Goal: Information Seeking & Learning: Learn about a topic

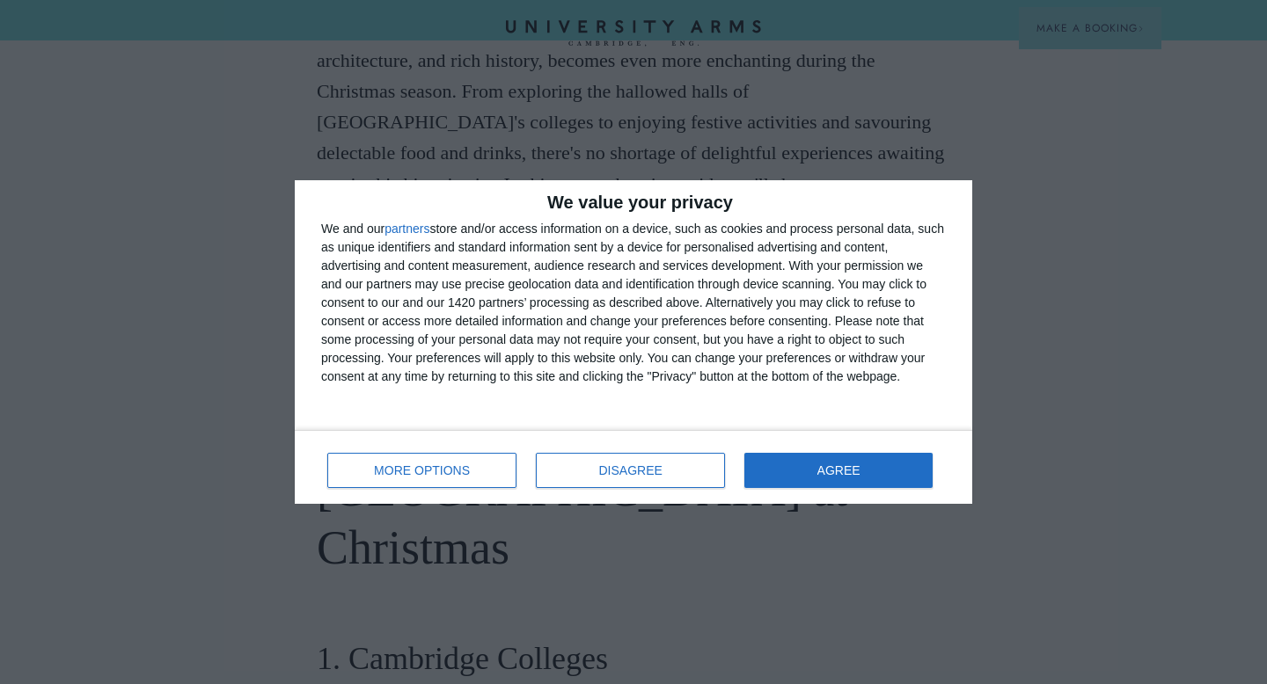
scroll to position [938, 0]
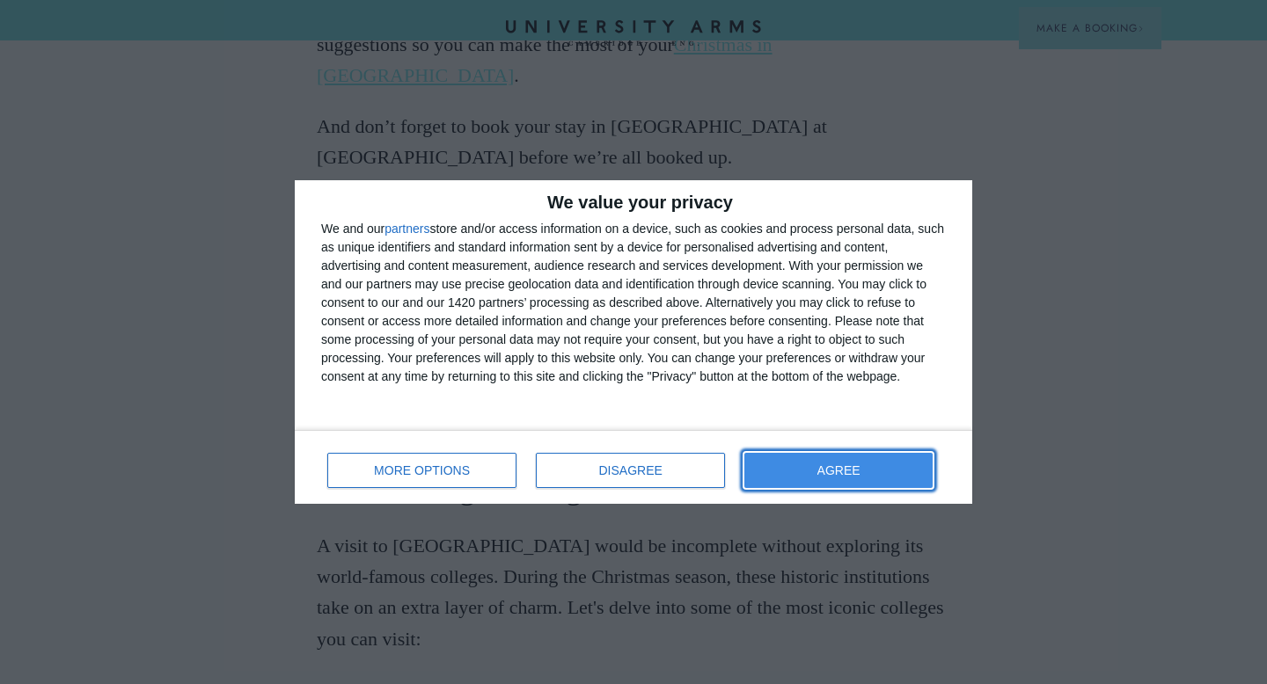
click at [875, 474] on button "AGREE" at bounding box center [838, 470] width 188 height 35
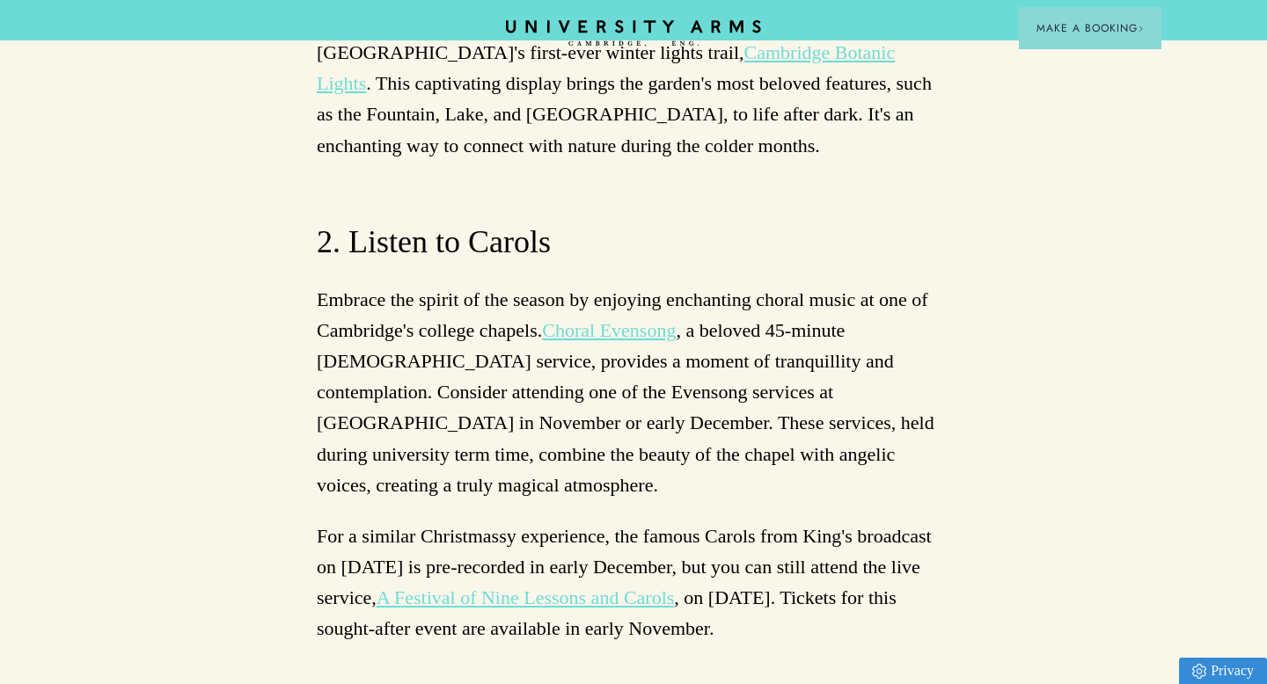
scroll to position [4612, 0]
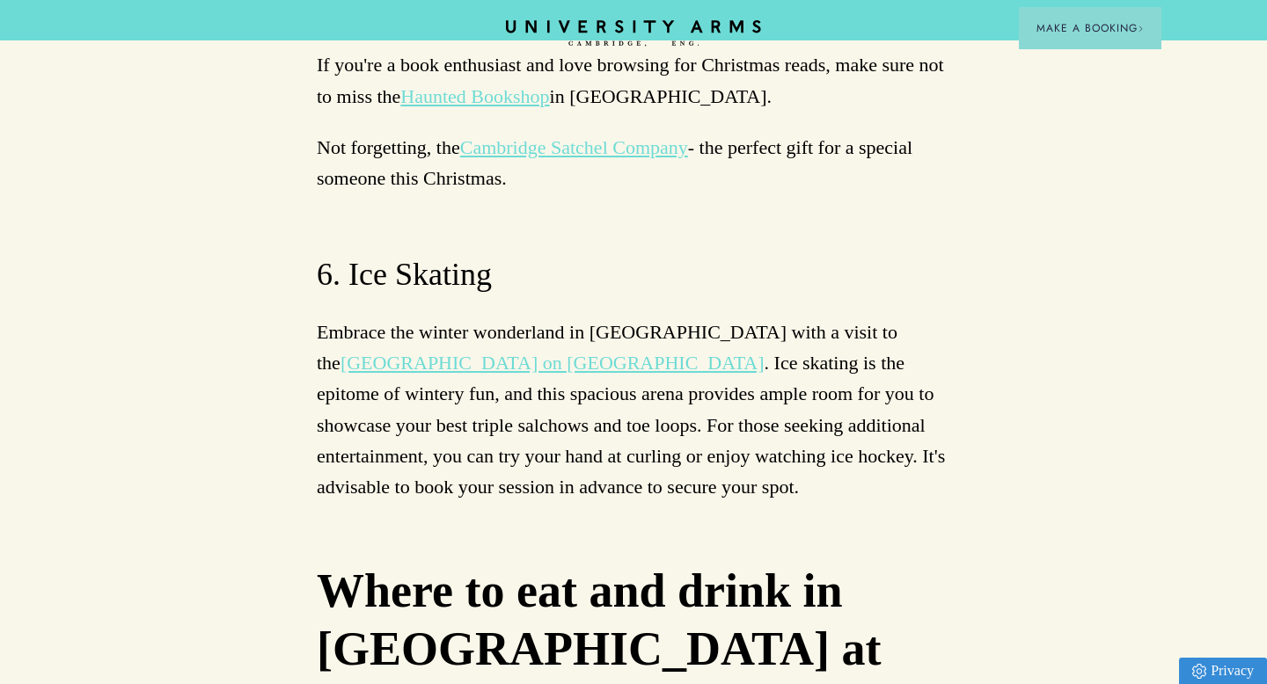
scroll to position [6722, 0]
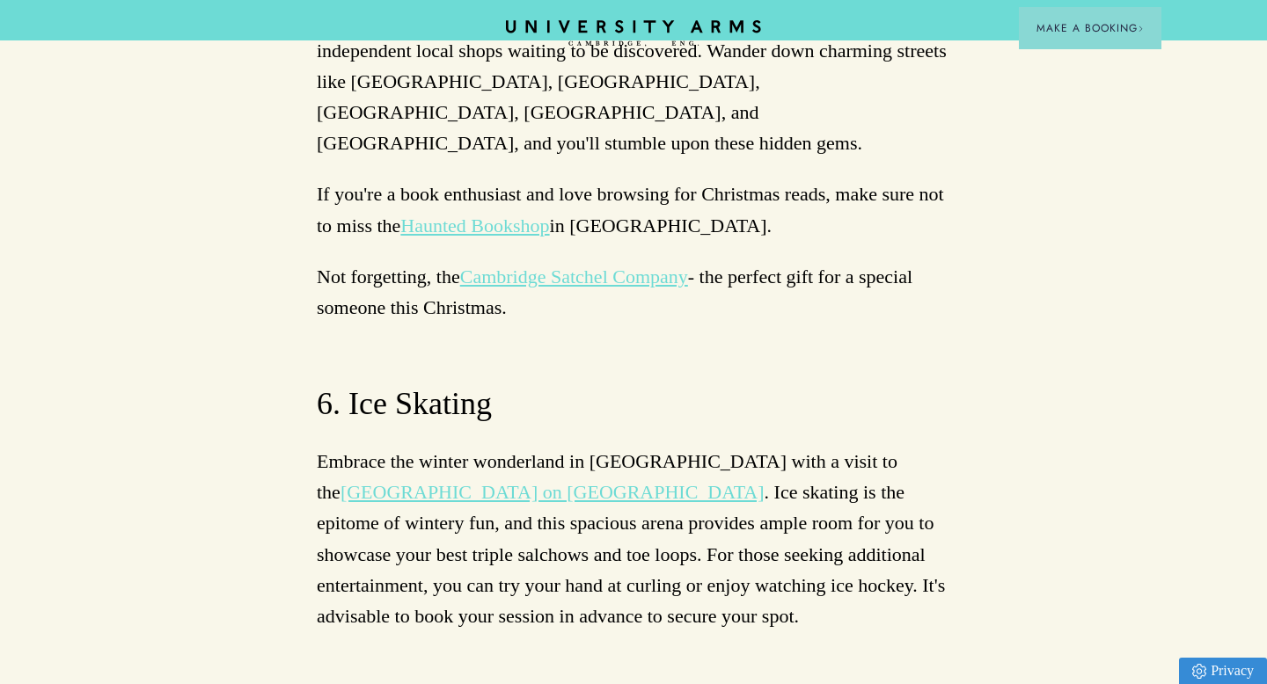
scroll to position [6691, 0]
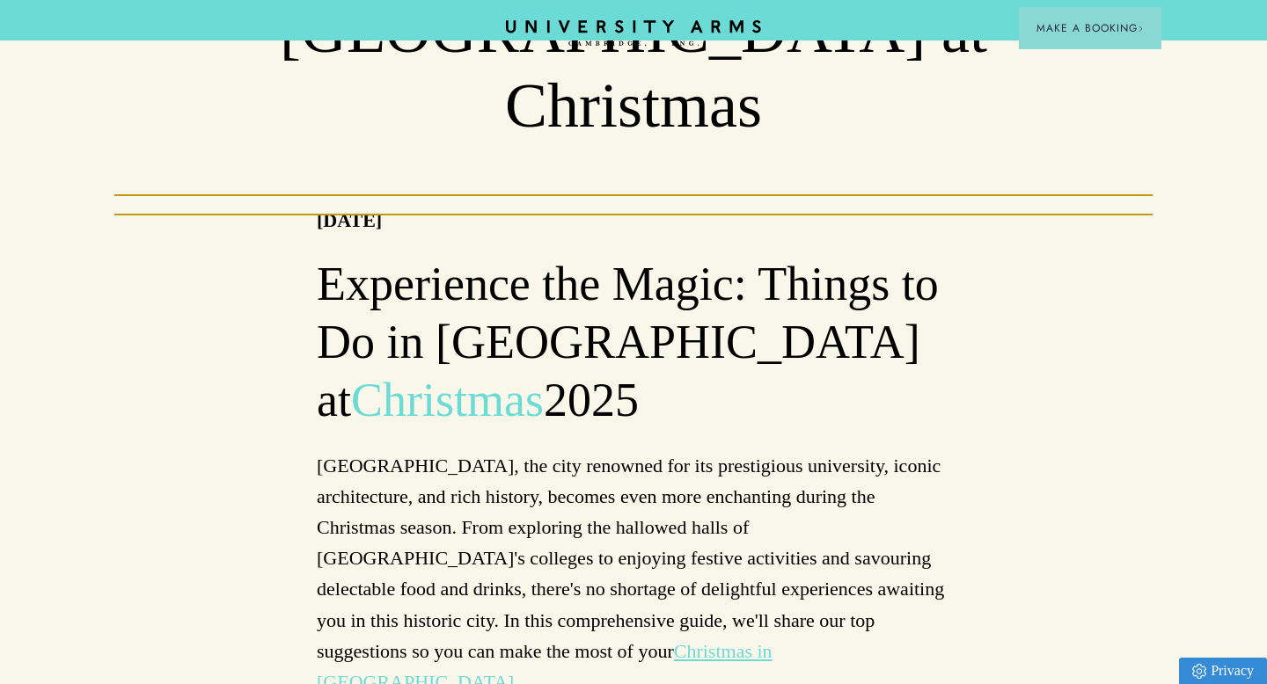
scroll to position [332, 0]
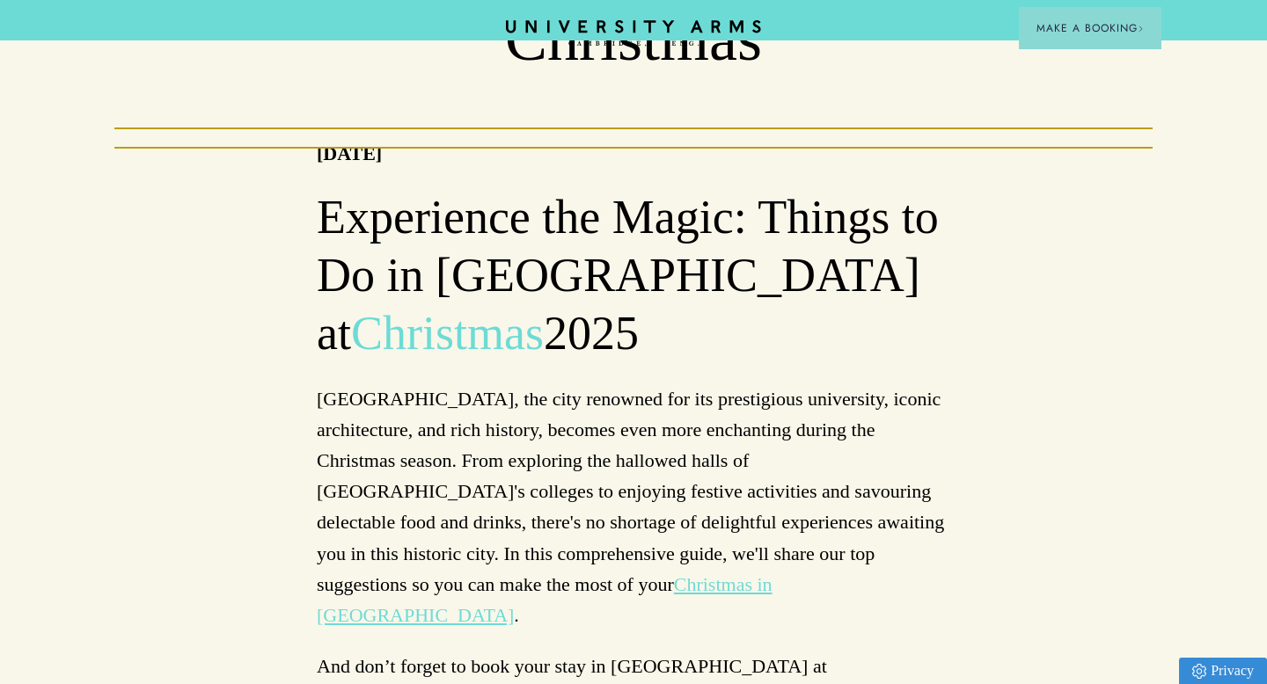
scroll to position [396, 0]
